Goal: Information Seeking & Learning: Learn about a topic

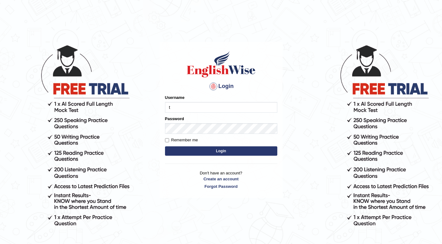
type input "[PERSON_NAME]"
click at [206, 148] on button "Login" at bounding box center [221, 150] width 112 height 9
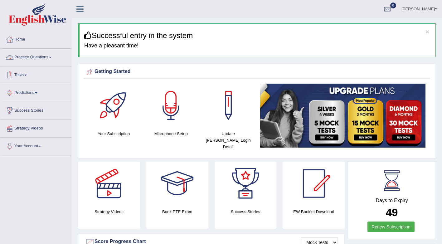
click at [40, 54] on link "Practice Questions" at bounding box center [35, 57] width 71 height 16
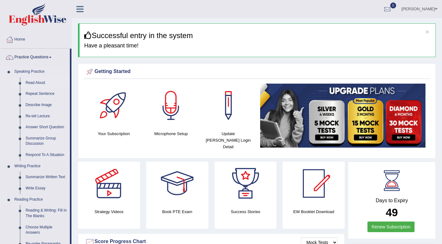
click at [41, 82] on link "Read Aloud" at bounding box center [46, 82] width 47 height 11
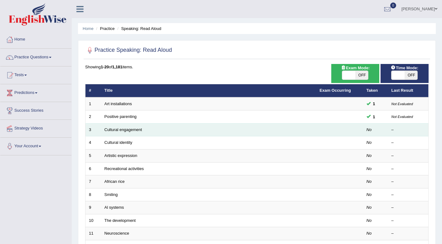
click at [144, 128] on td "Cultural engagement" at bounding box center [208, 129] width 215 height 13
click at [134, 129] on link "Cultural engagement" at bounding box center [124, 129] width 38 height 5
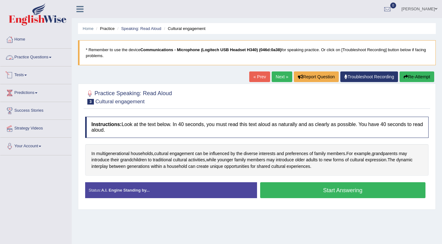
click at [41, 56] on link "Practice Questions" at bounding box center [35, 57] width 71 height 16
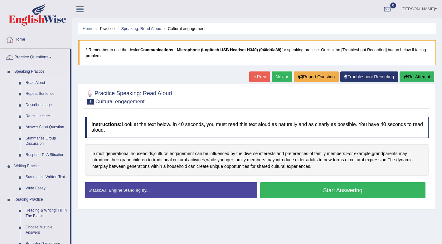
click at [44, 82] on link "Read Aloud" at bounding box center [46, 82] width 47 height 11
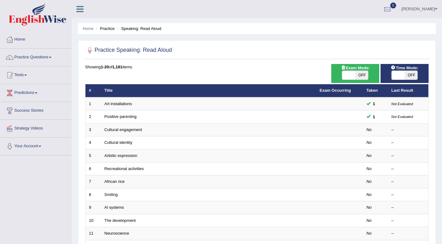
click at [363, 76] on span "OFF" at bounding box center [361, 75] width 13 height 9
checkbox input "true"
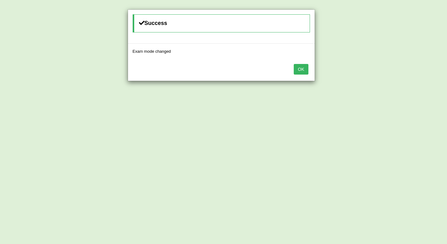
click at [298, 69] on button "OK" at bounding box center [301, 69] width 14 height 11
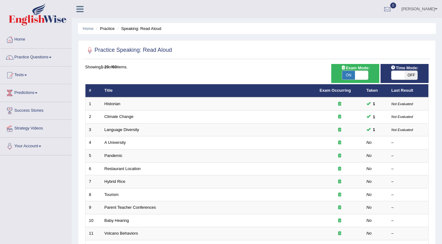
click at [407, 74] on span "OFF" at bounding box center [411, 75] width 13 height 9
checkbox input "true"
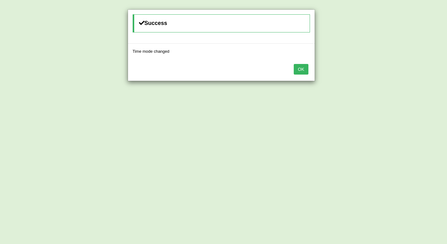
click at [306, 69] on button "OK" at bounding box center [301, 69] width 14 height 11
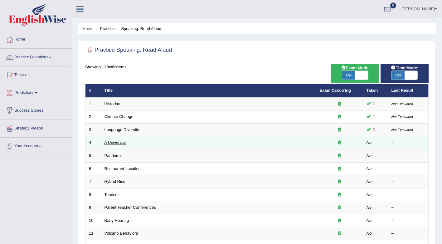
click at [119, 142] on link "A University" at bounding box center [116, 142] width 22 height 5
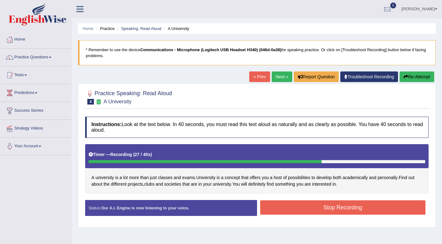
click at [320, 207] on button "Stop Recording" at bounding box center [343, 207] width 166 height 14
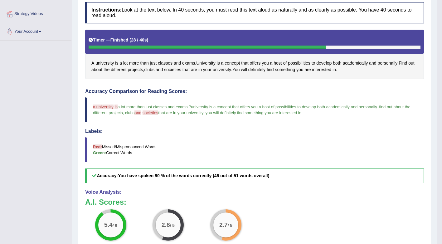
scroll to position [62, 0]
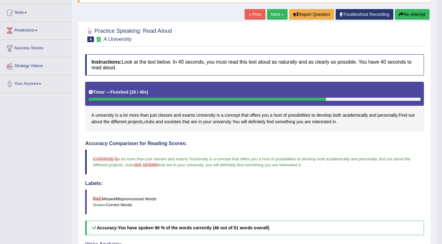
click at [270, 17] on link "Next »" at bounding box center [277, 14] width 21 height 11
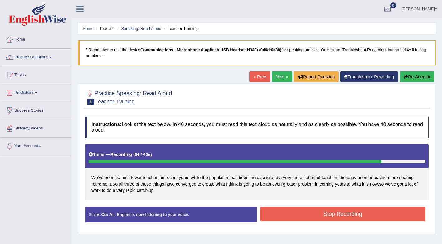
click at [320, 212] on button "Stop Recording" at bounding box center [343, 214] width 166 height 14
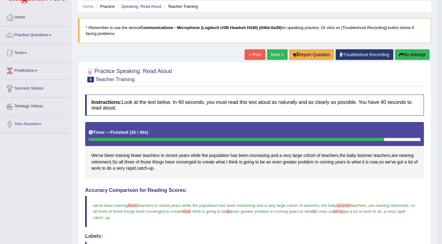
scroll to position [19, 0]
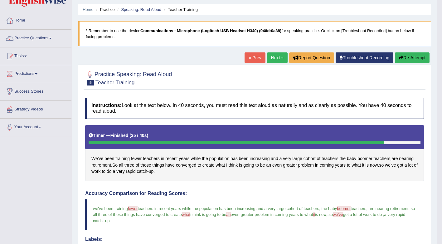
click at [271, 57] on link "Next »" at bounding box center [277, 57] width 21 height 11
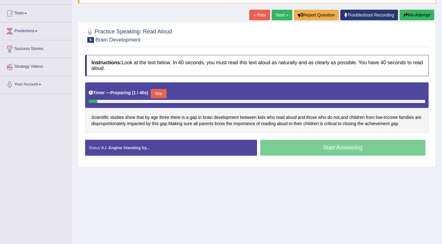
scroll to position [62, 0]
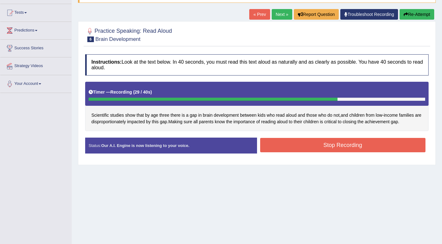
click at [331, 149] on button "Stop Recording" at bounding box center [343, 145] width 166 height 14
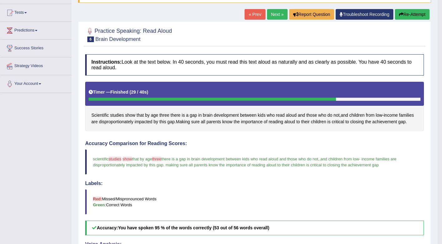
click at [271, 12] on link "Next »" at bounding box center [277, 14] width 21 height 11
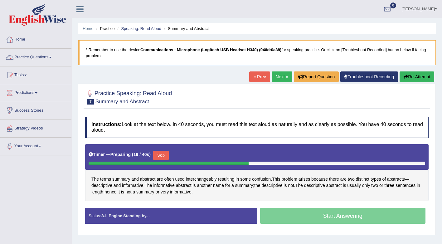
click at [51, 55] on link "Practice Questions" at bounding box center [35, 57] width 71 height 16
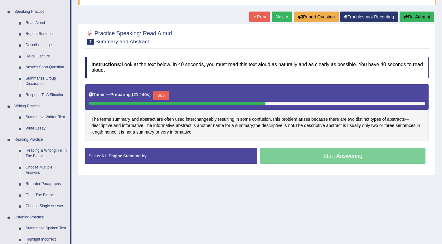
scroll to position [62, 0]
